Goal: Task Accomplishment & Management: Complete application form

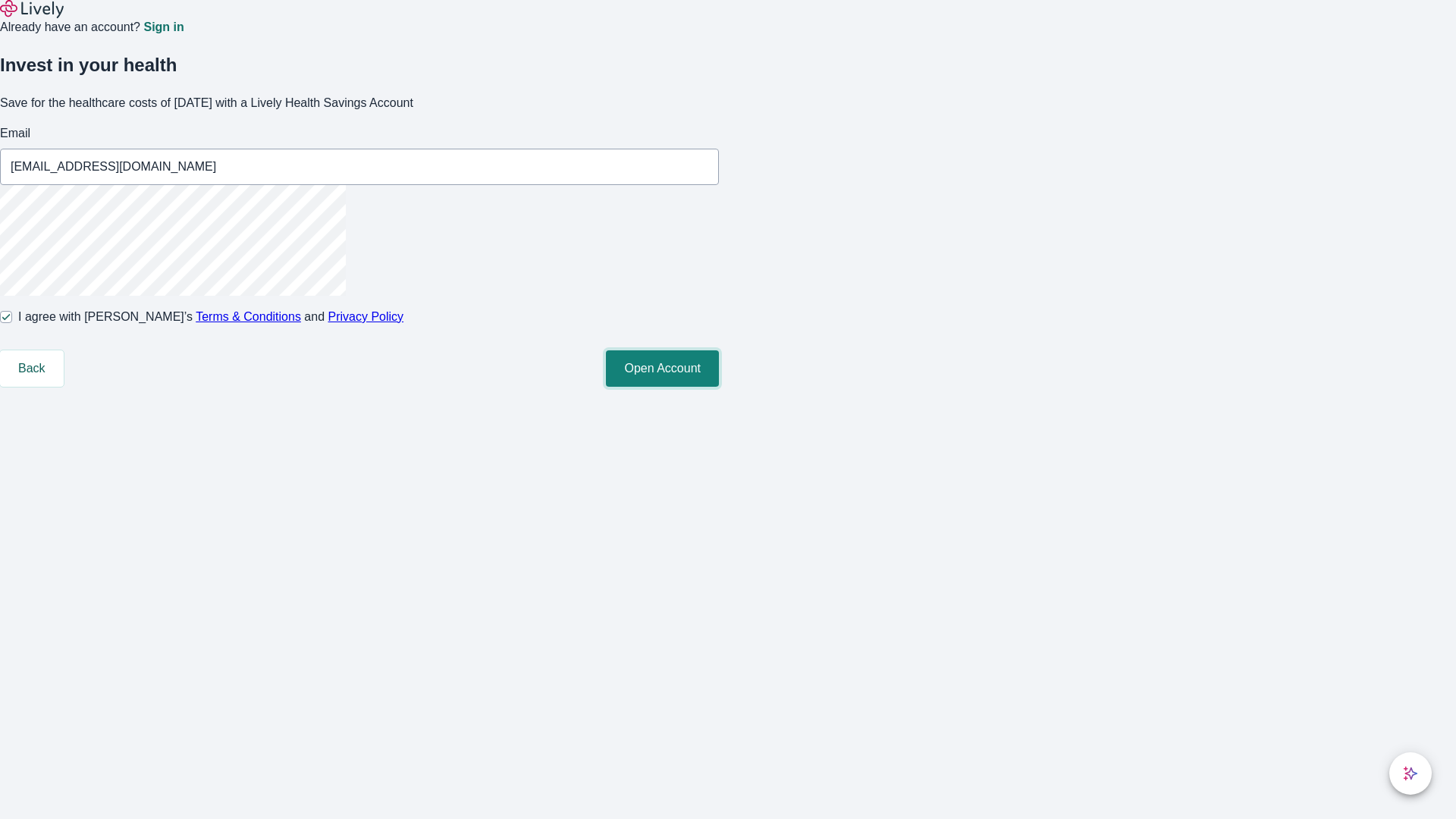
click at [719, 386] on button "Open Account" at bounding box center [662, 368] width 113 height 36
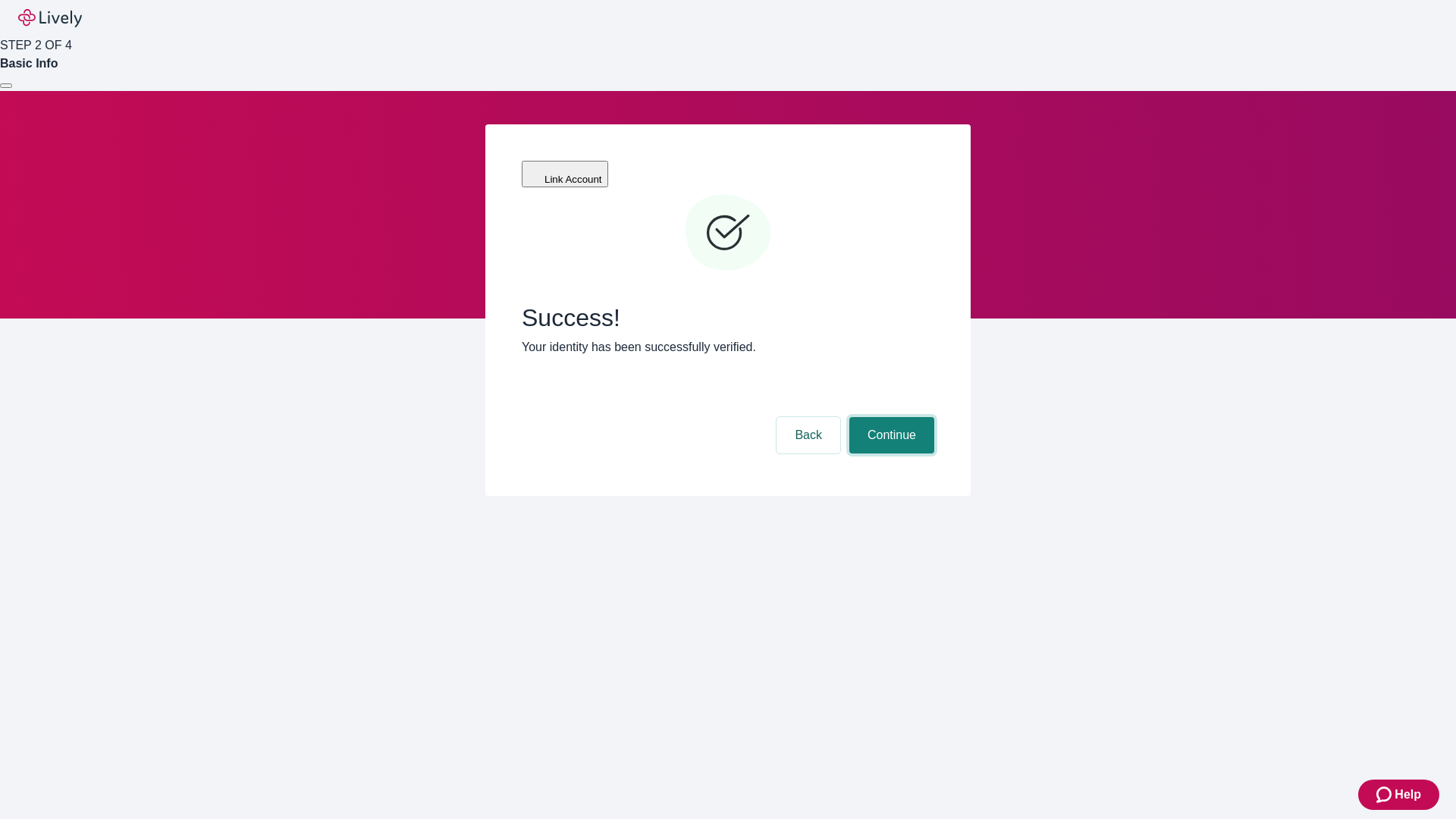
click at [889, 417] on button "Continue" at bounding box center [891, 435] width 85 height 36
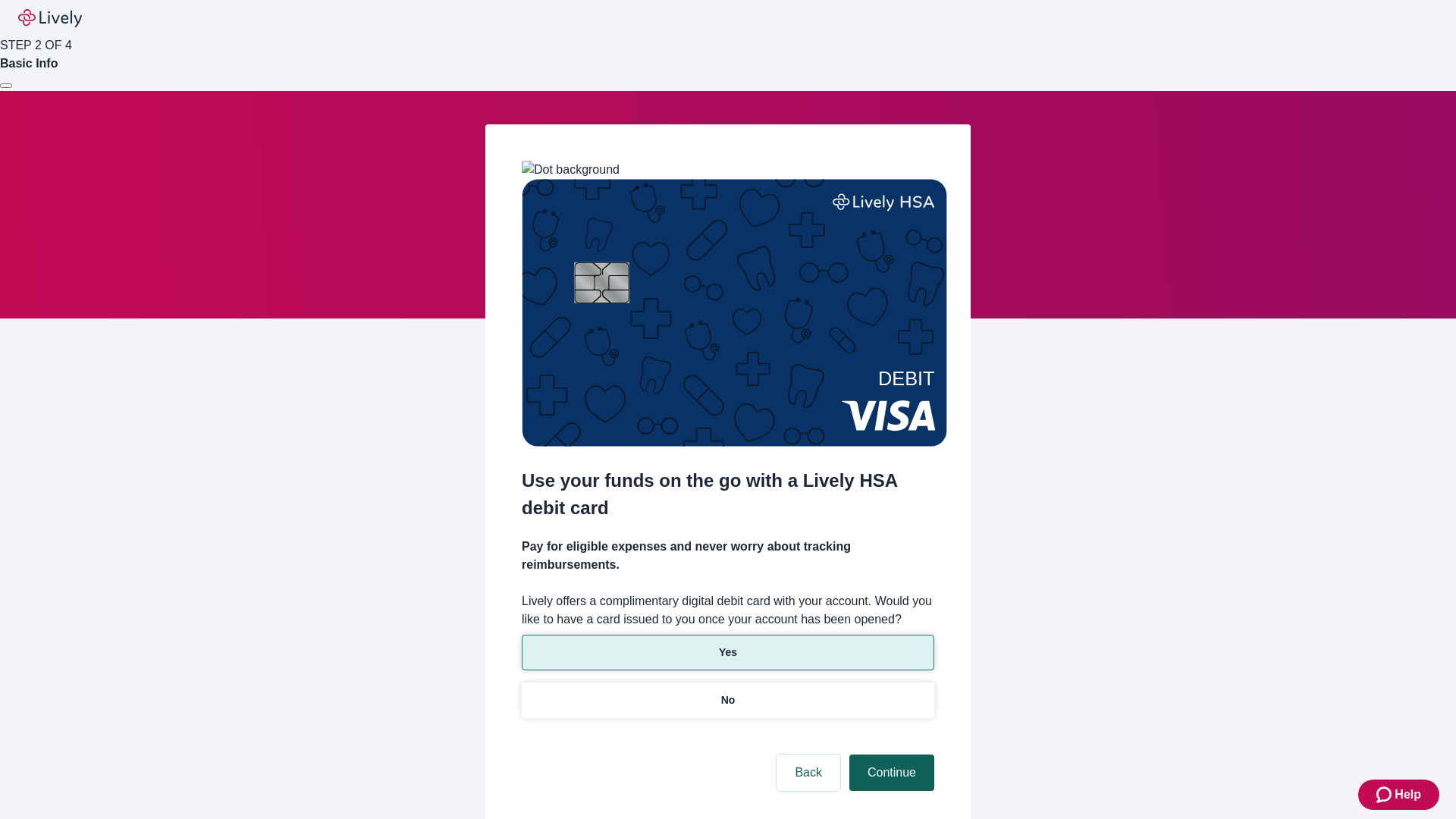
click at [728, 692] on p "No" at bounding box center [728, 700] width 15 height 16
click at [889, 754] on button "Continue" at bounding box center [891, 772] width 85 height 36
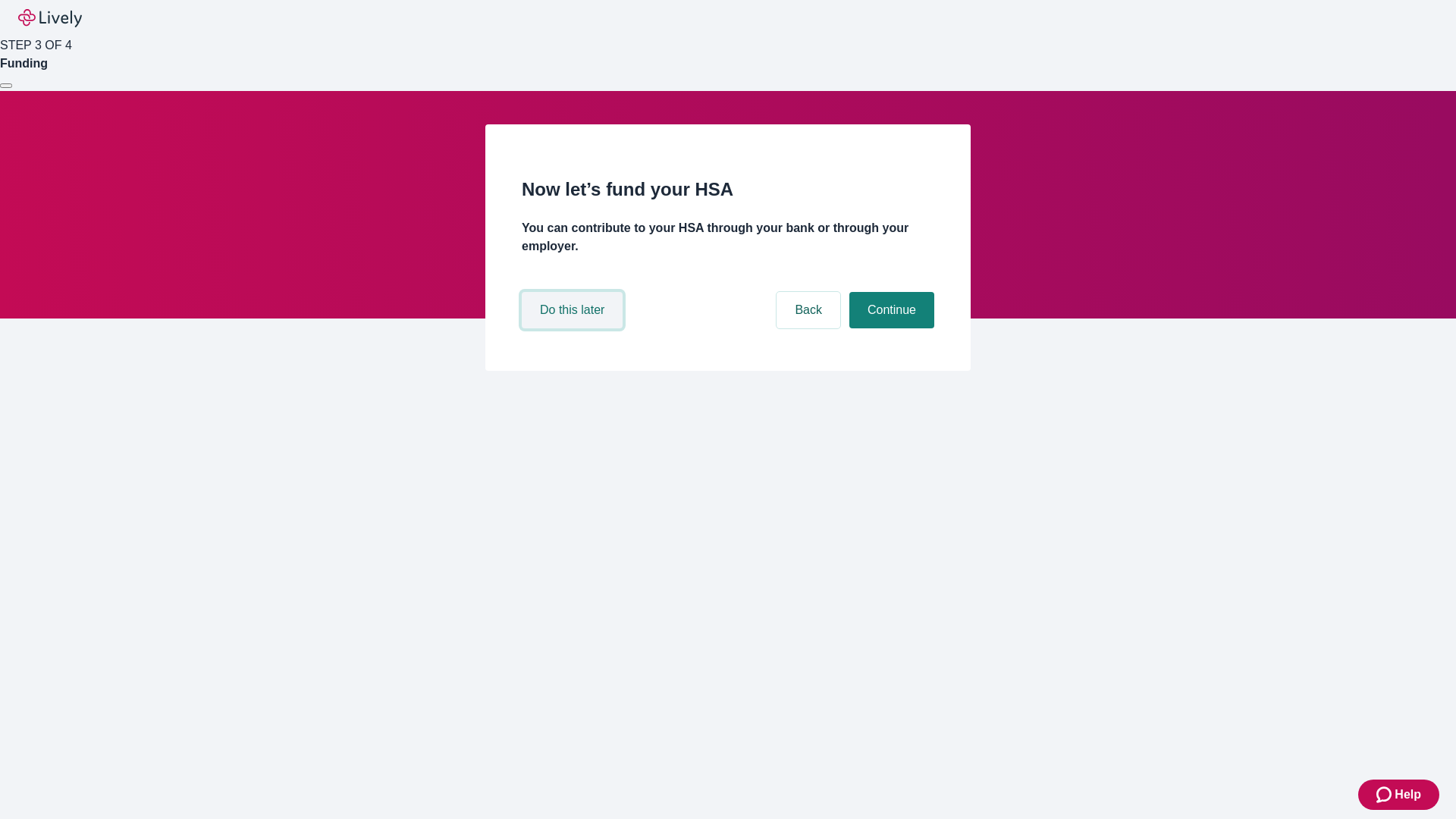
click at [574, 329] on button "Do this later" at bounding box center [572, 310] width 101 height 36
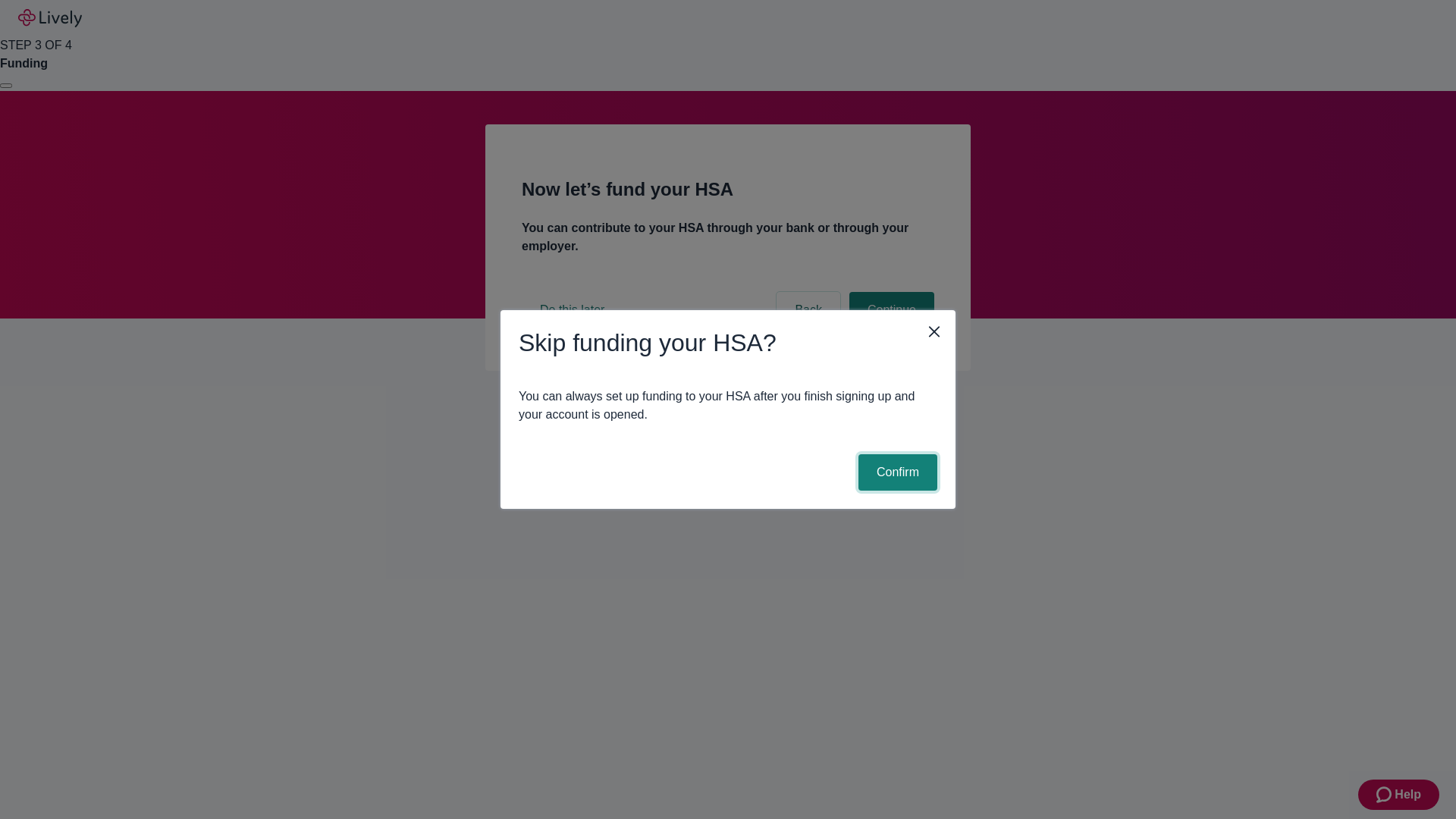
click at [895, 473] on button "Confirm" at bounding box center [897, 472] width 78 height 36
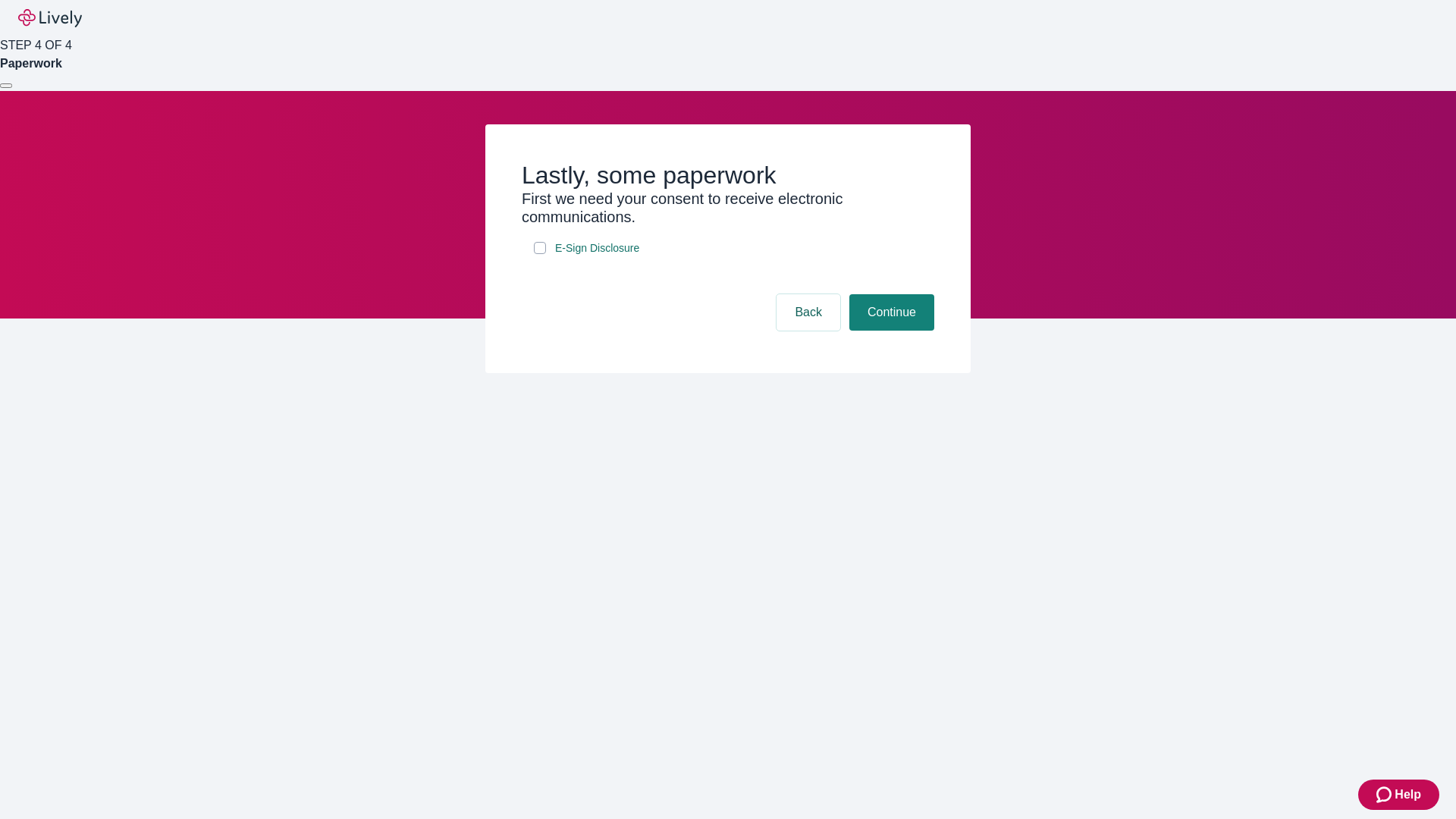
click at [540, 254] on input "E-Sign Disclosure" at bounding box center [539, 248] width 12 height 12
checkbox input "true"
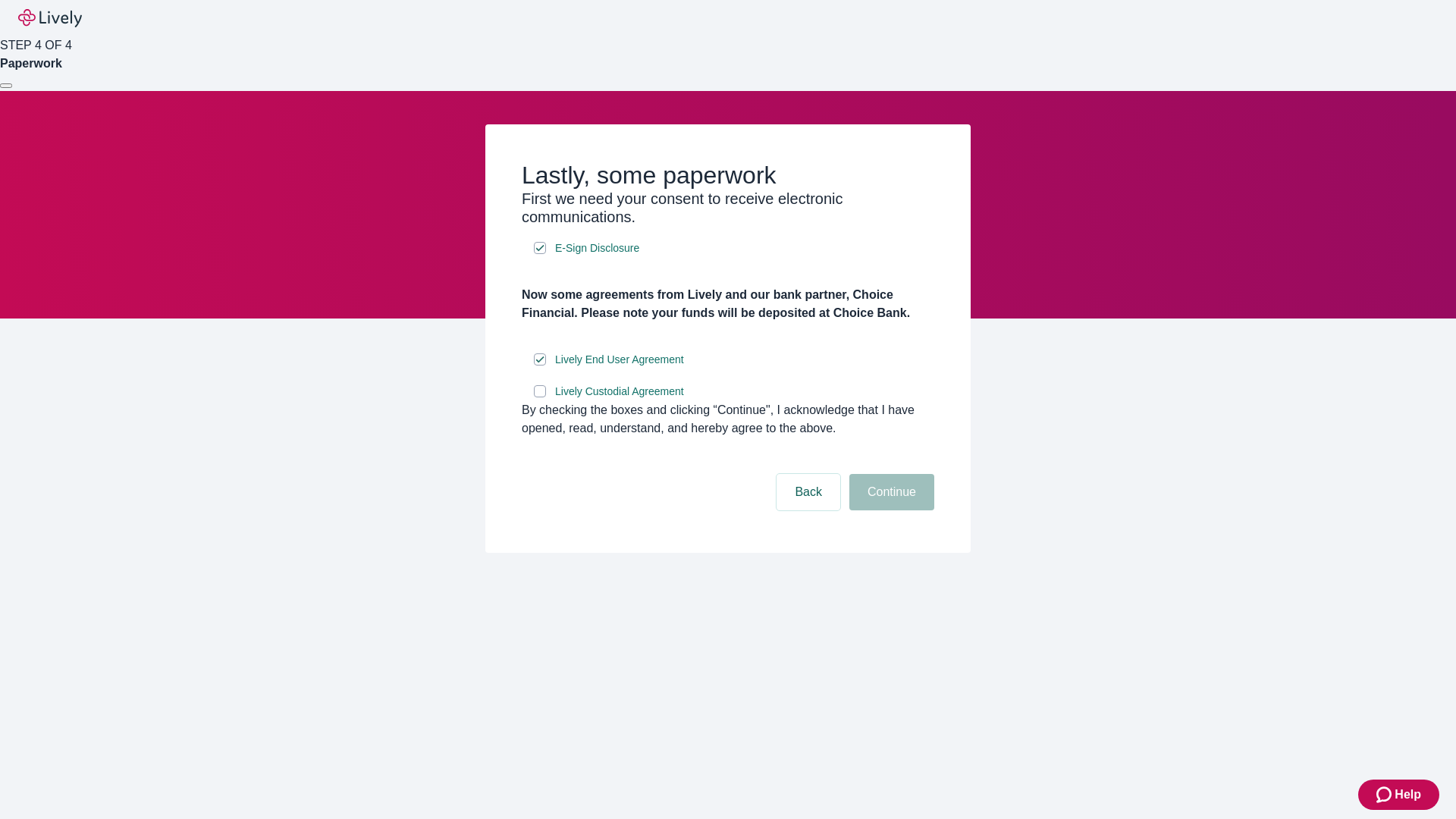
click at [540, 397] on input "Lively Custodial Agreement" at bounding box center [539, 391] width 12 height 12
checkbox input "true"
click at [889, 510] on button "Continue" at bounding box center [891, 491] width 85 height 36
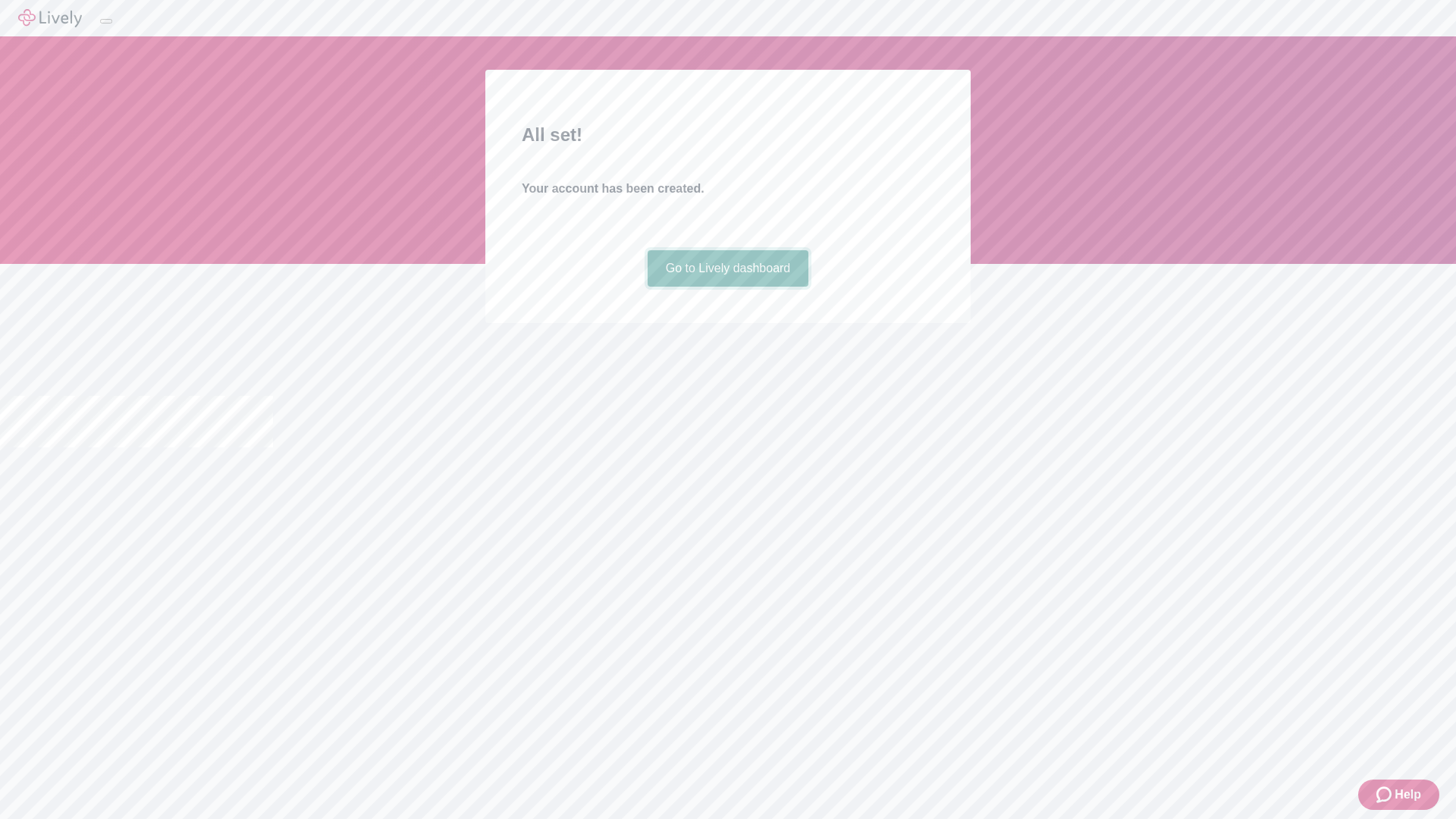
click at [728, 286] on link "Go to Lively dashboard" at bounding box center [728, 268] width 162 height 36
